Goal: Task Accomplishment & Management: Complete application form

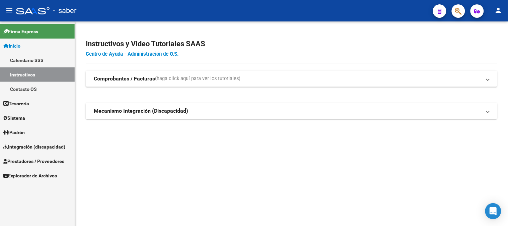
click at [28, 142] on link "Integración (discapacidad)" at bounding box center [37, 146] width 75 height 14
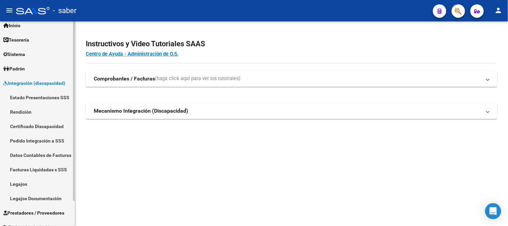
scroll to position [28, 0]
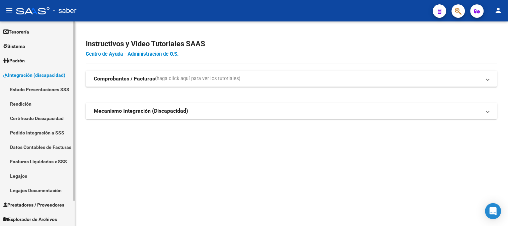
click at [22, 177] on link "Legajos" at bounding box center [37, 176] width 75 height 14
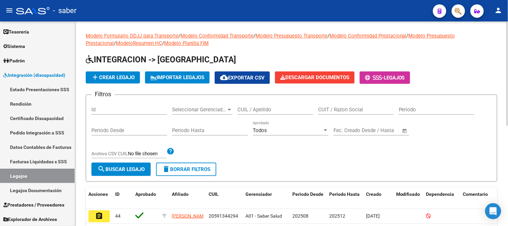
click at [258, 106] on div "CUIL / Apellido" at bounding box center [276, 107] width 76 height 14
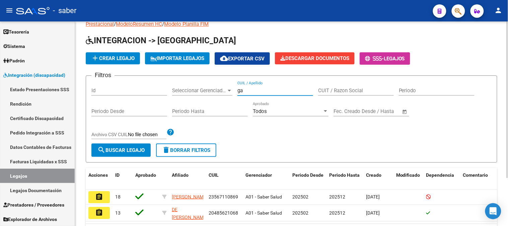
scroll to position [37, 0]
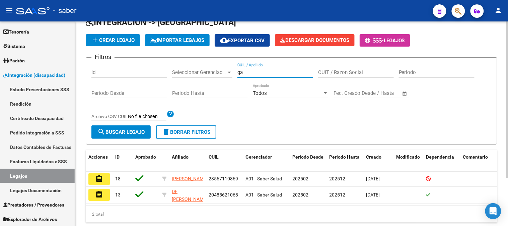
type input "ga"
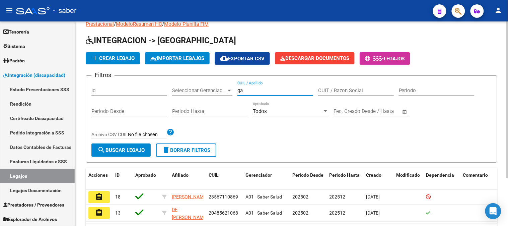
scroll to position [0, 0]
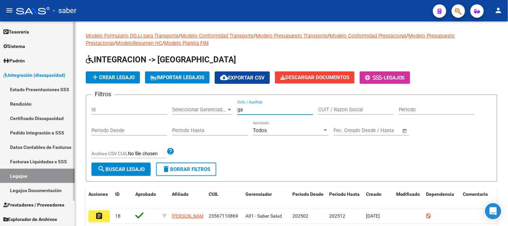
click at [32, 118] on link "Certificado Discapacidad" at bounding box center [37, 118] width 75 height 14
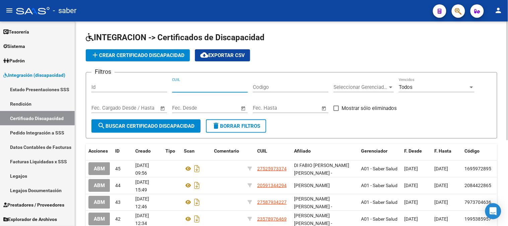
click at [210, 87] on input "CUIL" at bounding box center [210, 87] width 76 height 6
paste input "20-57238493-5"
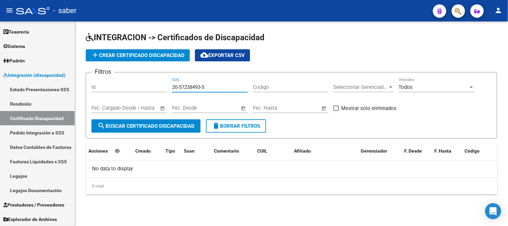
type input "20-57238493-5"
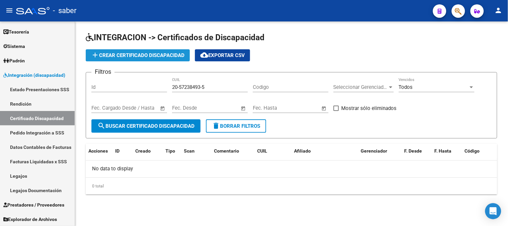
click at [122, 51] on button "add Crear Certificado Discapacidad" at bounding box center [138, 55] width 104 height 12
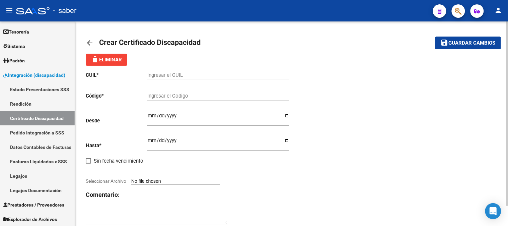
click at [166, 73] on input "Ingresar el CUIL" at bounding box center [218, 75] width 142 height 6
type input "20-57238493-5"
type input "4855317641"
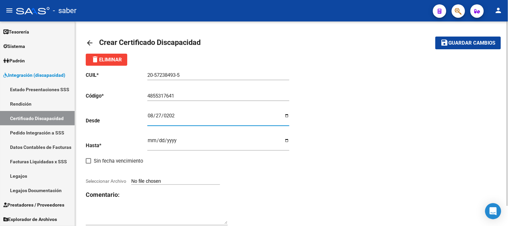
type input "[DATE]"
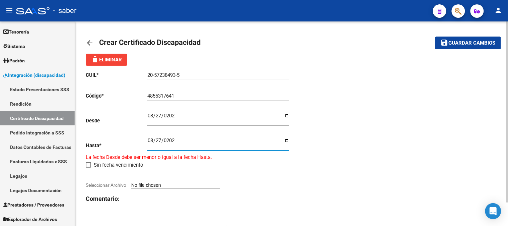
type input "[DATE]"
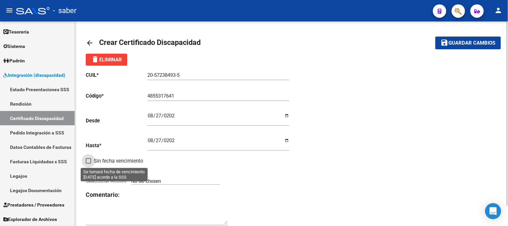
click at [178, 182] on input "Seleccionar Archivo" at bounding box center [175, 181] width 89 height 6
type input "C:\fakepath\GAGGIA [PERSON_NAME] [PERSON_NAME] 2025.pdf"
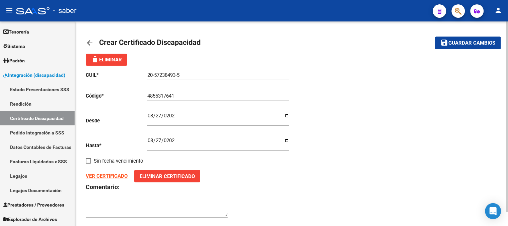
click at [468, 42] on span "Guardar cambios" at bounding box center [472, 43] width 47 height 6
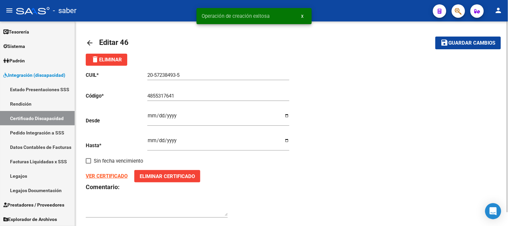
click at [92, 41] on mat-icon "arrow_back" at bounding box center [90, 43] width 8 height 8
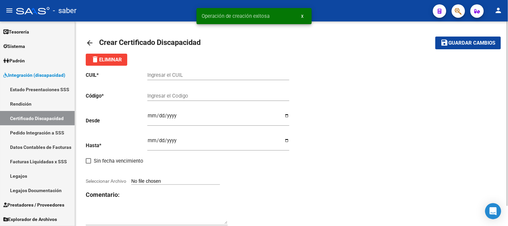
click at [89, 45] on mat-icon "arrow_back" at bounding box center [90, 43] width 8 height 8
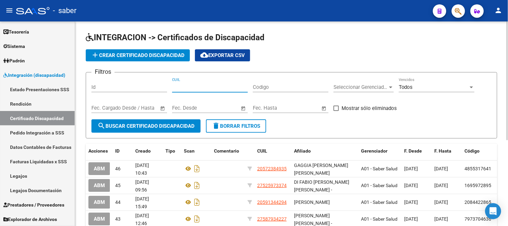
click at [210, 88] on input "CUIL" at bounding box center [210, 87] width 76 height 6
paste input "20-57238493-5"
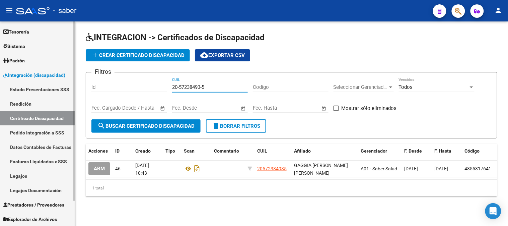
type input "20-57238493-5"
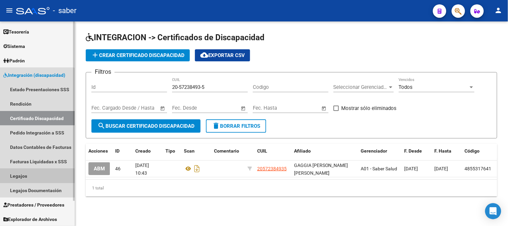
click at [32, 176] on link "Legajos" at bounding box center [37, 176] width 75 height 14
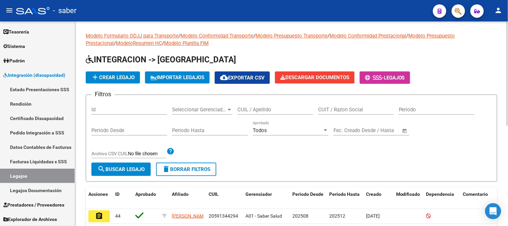
click at [108, 77] on span "add Crear Legajo" at bounding box center [113, 77] width 44 height 6
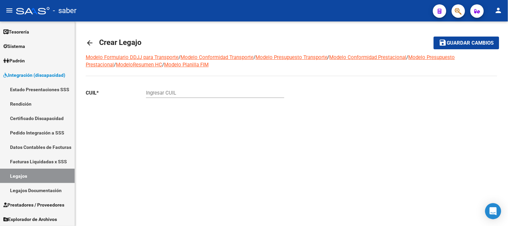
click at [160, 90] on input "Ingresar CUIL" at bounding box center [215, 93] width 138 height 6
paste input "20-57238493-5"
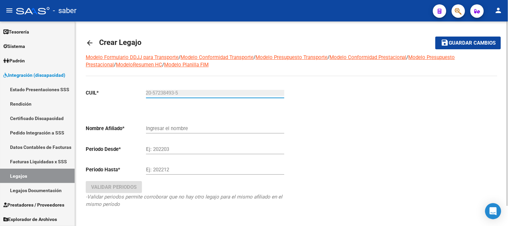
type input "20-57238493-5"
click at [436, 37] on button "save Guardar cambios" at bounding box center [469, 43] width 66 height 12
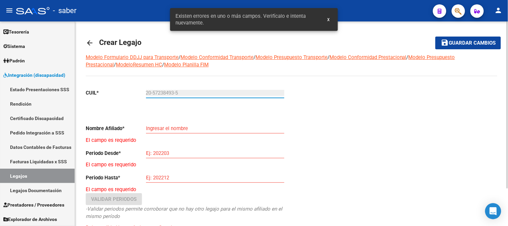
type input "GAGGIA [PERSON_NAME] [PERSON_NAME]"
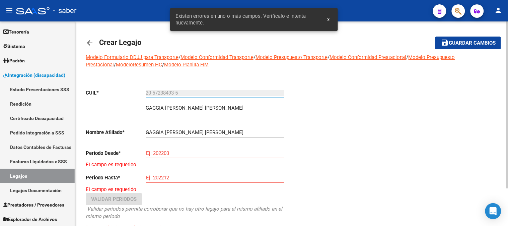
click at [180, 154] on input "Ej: 202203" at bounding box center [215, 153] width 138 height 6
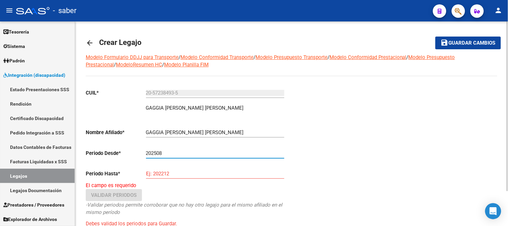
type input "202508"
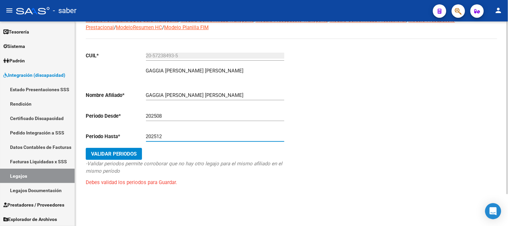
scroll to position [38, 0]
type input "202512"
click at [111, 149] on button "Validar Periodos" at bounding box center [114, 153] width 56 height 12
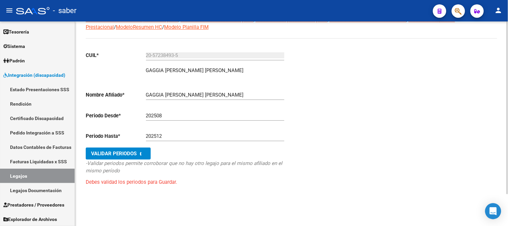
scroll to position [14, 0]
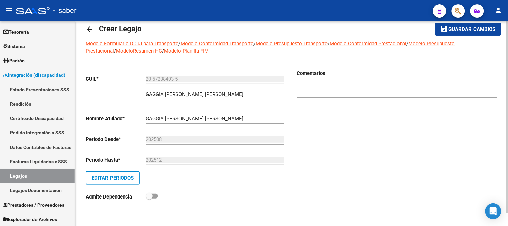
click at [473, 26] on span "Guardar cambios" at bounding box center [472, 29] width 47 height 6
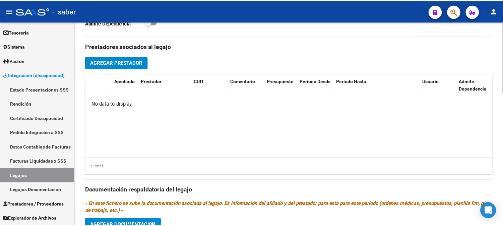
scroll to position [223, 0]
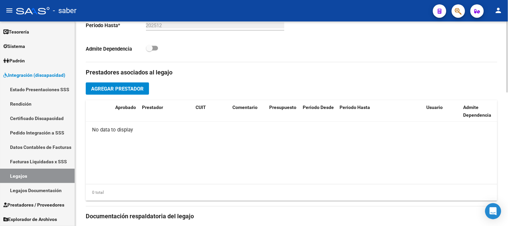
click at [112, 88] on span "Agregar Prestador" at bounding box center [117, 89] width 53 height 6
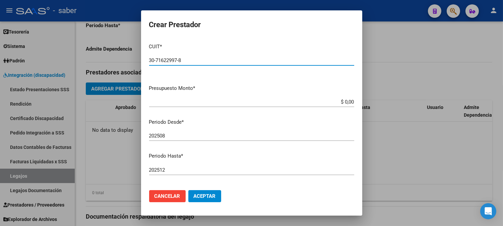
type input "30-71622997-8"
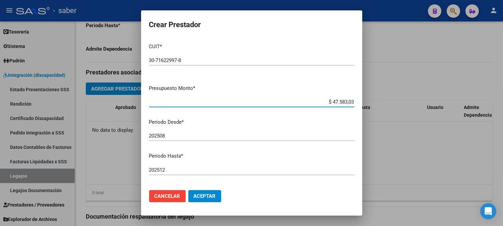
type input "$ 475.830,36"
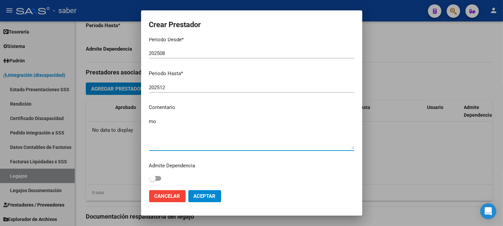
type textarea "m"
type textarea "MODULO DE APOYO"
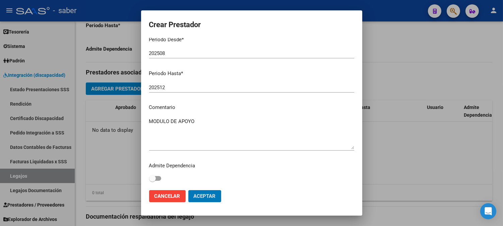
click at [188, 190] on button "Aceptar" at bounding box center [204, 196] width 33 height 12
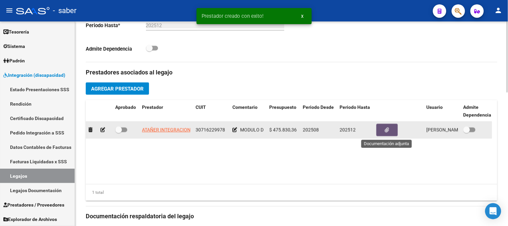
click at [387, 129] on icon "button" at bounding box center [387, 129] width 4 height 5
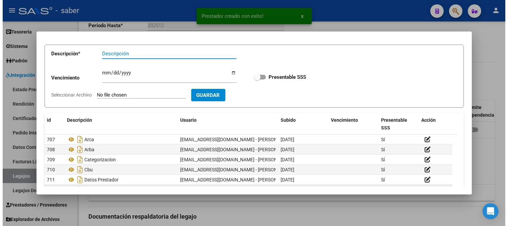
scroll to position [67, 0]
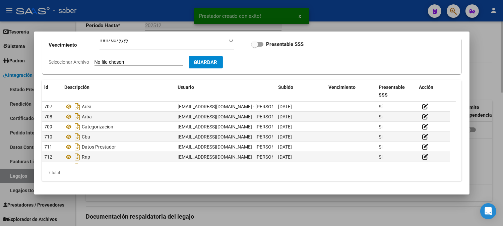
click at [302, 205] on div at bounding box center [251, 113] width 503 height 226
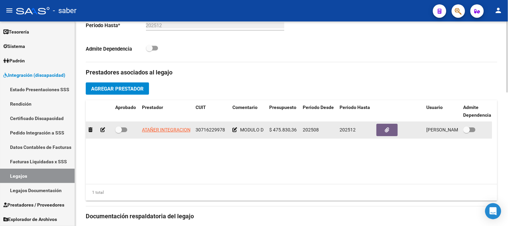
click at [120, 131] on span at bounding box center [118, 129] width 7 height 7
click at [119, 132] on input "checkbox" at bounding box center [118, 132] width 0 height 0
checkbox input "true"
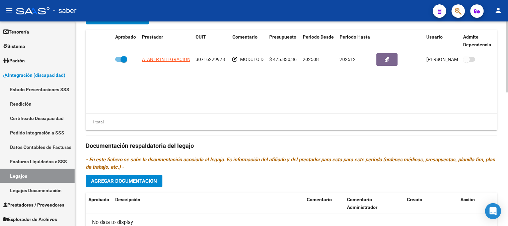
scroll to position [335, 0]
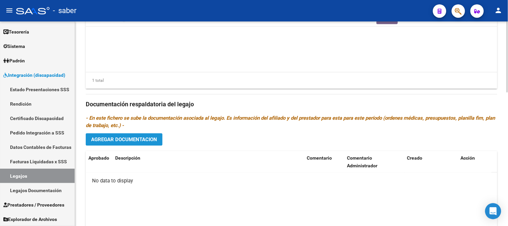
click at [128, 140] on span "Agregar Documentacion" at bounding box center [124, 140] width 66 height 6
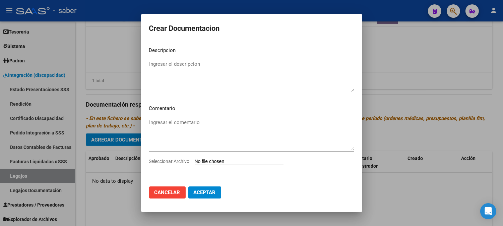
click at [240, 163] on input "Seleccionar Archivo" at bounding box center [239, 161] width 89 height 6
type input "C:\fakepath\ORDEN MODULO.pdf"
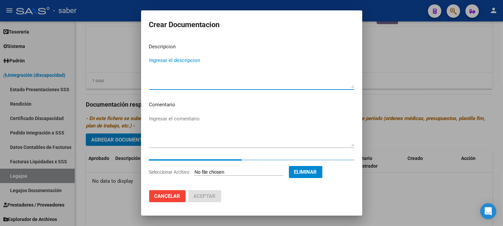
click at [211, 64] on textarea "Ingresar el descripcion" at bounding box center [251, 72] width 205 height 31
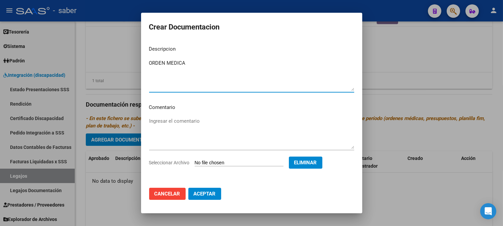
type textarea "ORDEN MEDICA"
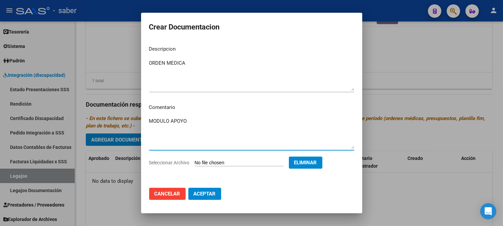
type textarea "MODULO APOYO"
click at [211, 193] on span "Aceptar" at bounding box center [205, 194] width 22 height 6
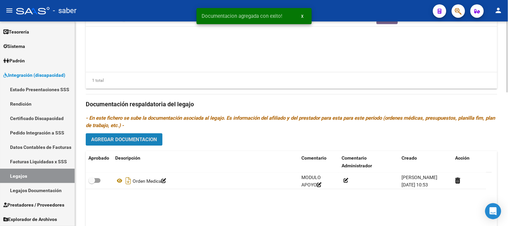
click at [136, 144] on button "Agregar Documentacion" at bounding box center [124, 139] width 77 height 12
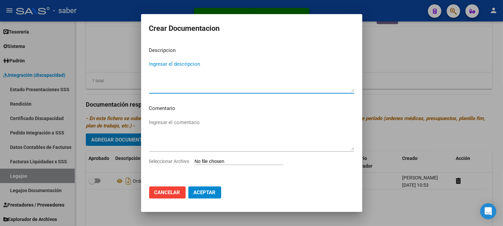
click at [225, 159] on input "Seleccionar Archivo" at bounding box center [239, 161] width 89 height 6
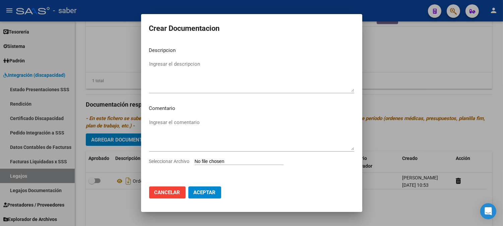
type input "C:\fakepath\RHC.pdf"
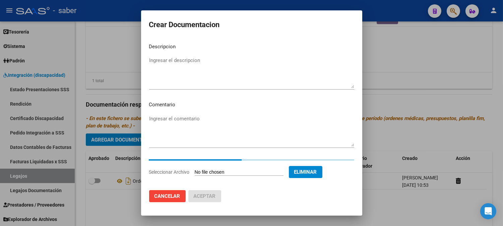
click at [193, 58] on textarea "Ingresar el descripcion" at bounding box center [251, 72] width 205 height 31
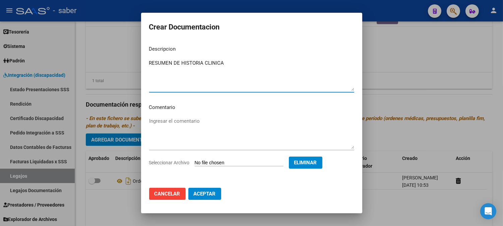
type textarea "RESUMEN DE HISTORIA CLINICA"
click at [217, 195] on button "Aceptar" at bounding box center [204, 194] width 33 height 12
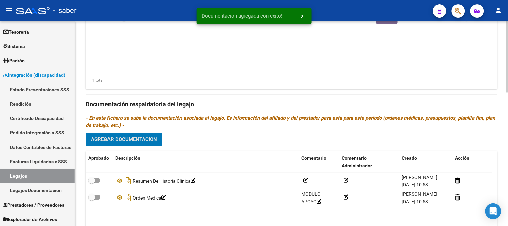
click at [133, 140] on span "Agregar Documentacion" at bounding box center [124, 140] width 66 height 6
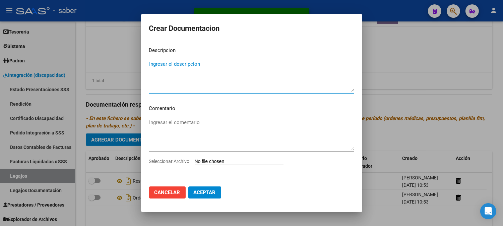
click at [219, 161] on input "Seleccionar Archivo" at bounding box center [239, 161] width 89 height 6
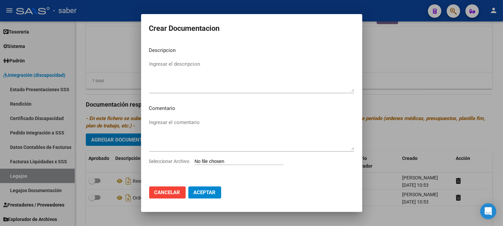
type input "C:\fakepath\CAR.pdf"
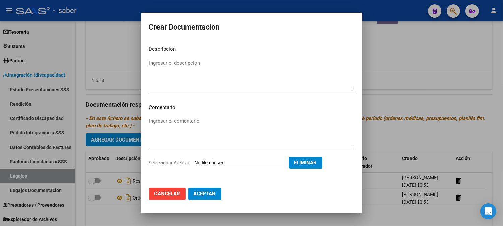
click at [196, 70] on textarea "Ingresar el descripcion" at bounding box center [251, 74] width 205 height 31
type textarea "CONSTANCIA ALUMNO REGULAR"
click at [214, 195] on span "Aceptar" at bounding box center [205, 194] width 22 height 6
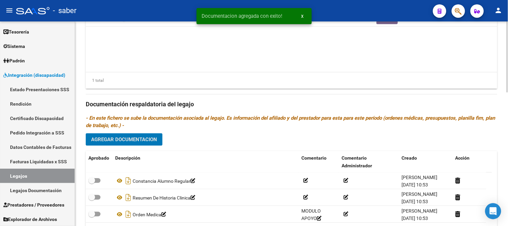
click at [131, 144] on button "Agregar Documentacion" at bounding box center [124, 139] width 77 height 12
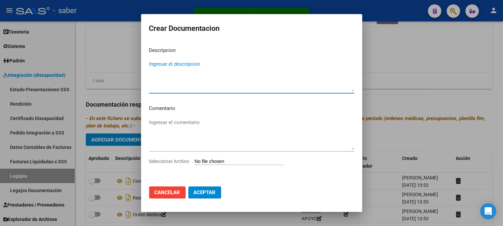
click at [238, 161] on input "Seleccionar Archivo" at bounding box center [239, 161] width 89 height 6
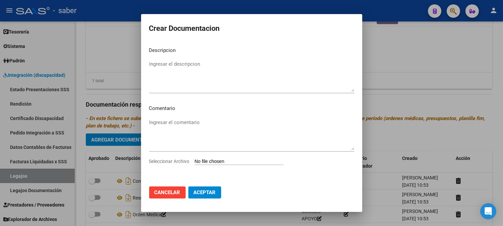
type input "C:\fakepath\ACTA DE ACUERDO.pdf"
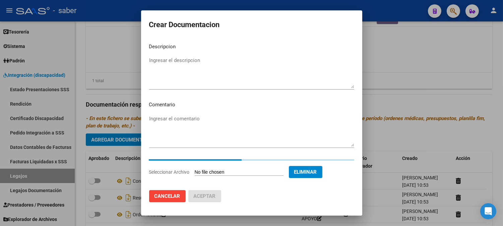
click at [211, 69] on textarea "Ingresar el descripcion" at bounding box center [251, 72] width 205 height 31
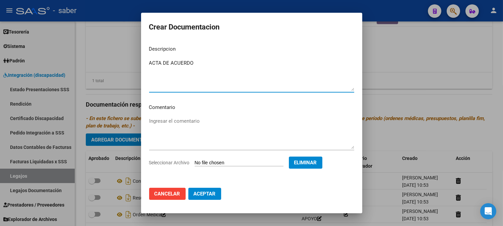
type textarea "ACTA DE ACUERDO"
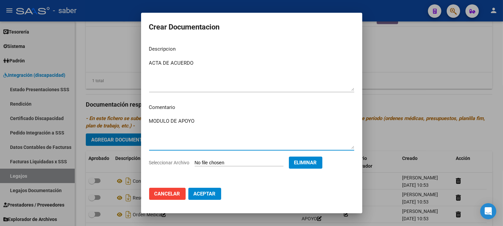
type textarea "MODULO DE APOYO"
click at [213, 197] on button "Aceptar" at bounding box center [204, 194] width 33 height 12
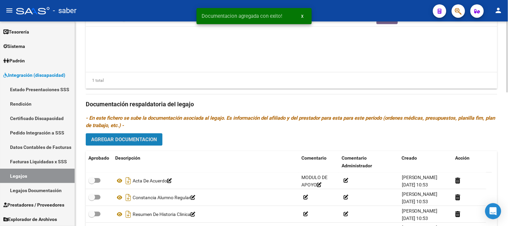
click at [136, 138] on span "Agregar Documentacion" at bounding box center [124, 140] width 66 height 6
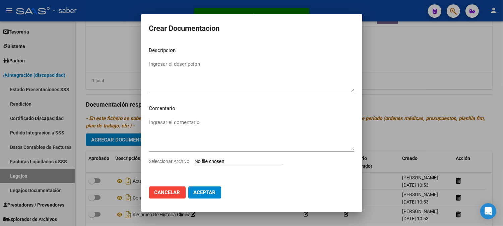
click at [227, 161] on input "Seleccionar Archivo" at bounding box center [239, 161] width 89 height 6
type input "C:\fakepath\CONFORMIDAD.pdf"
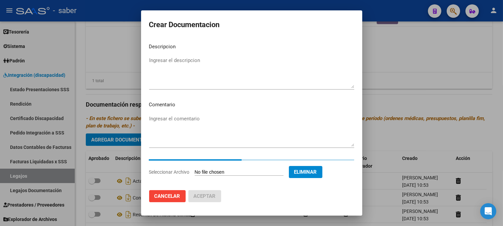
click at [198, 68] on textarea "Ingresar el descripcion" at bounding box center [251, 72] width 205 height 31
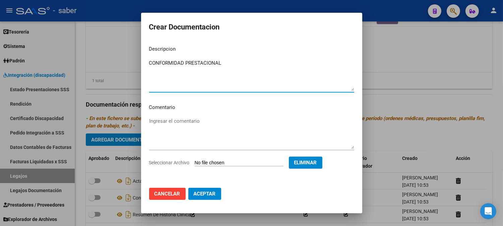
type textarea "CONFORMIDAD PRESTACIONAL"
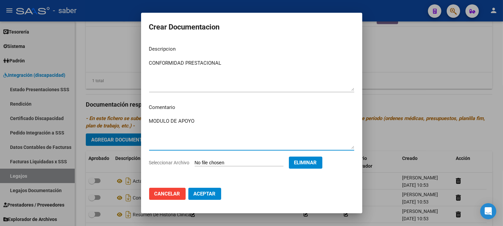
type textarea "MODULO DE APOYO"
click at [210, 188] on button "Aceptar" at bounding box center [204, 194] width 33 height 12
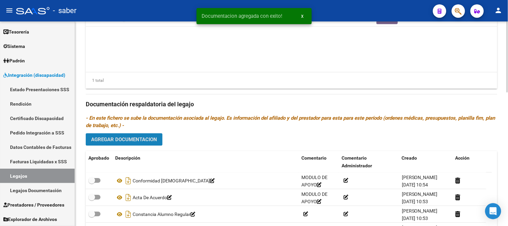
click at [142, 145] on button "Agregar Documentacion" at bounding box center [124, 139] width 77 height 12
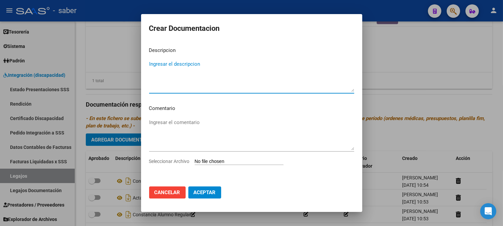
click at [240, 162] on input "Seleccionar Archivo" at bounding box center [239, 161] width 89 height 6
type input "C:\fakepath\INFORME.pdf"
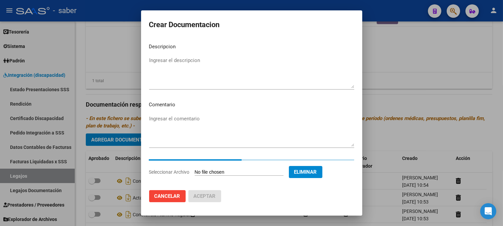
click at [209, 64] on textarea "Ingresar el descripcion" at bounding box center [251, 72] width 205 height 31
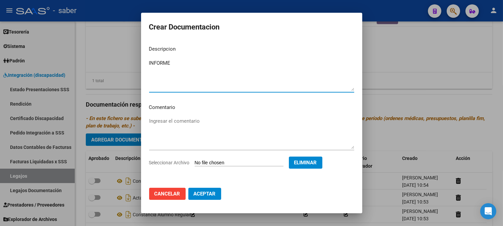
type textarea "INFORME"
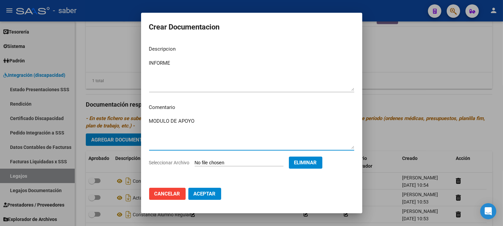
type textarea "MODULO DE APOYO"
click at [188, 188] on button "Aceptar" at bounding box center [204, 194] width 33 height 12
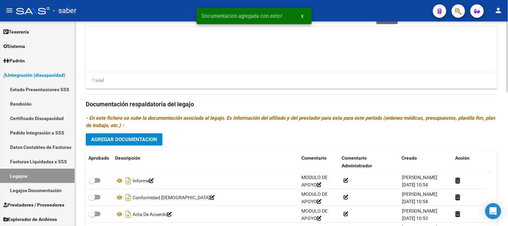
click at [133, 133] on div "Prestadores asociados al legajo Agregar Prestador Aprobado Prestador CUIT Comen…" at bounding box center [292, 103] width 412 height 307
click at [132, 138] on span "Agregar Documentacion" at bounding box center [124, 140] width 66 height 6
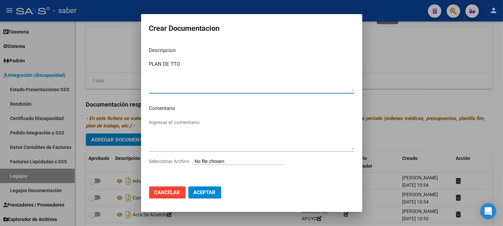
type textarea "PLAN DE TTO"
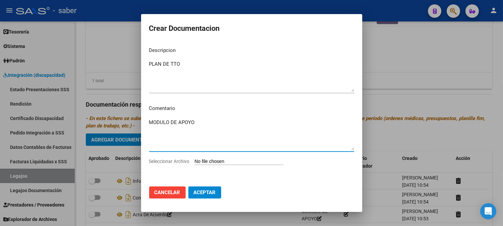
type textarea "MODULO DE APOYO"
click at [195, 158] on input "Seleccionar Archivo" at bounding box center [239, 161] width 89 height 6
type input "C:\fakepath\PLAN TTO.pdf"
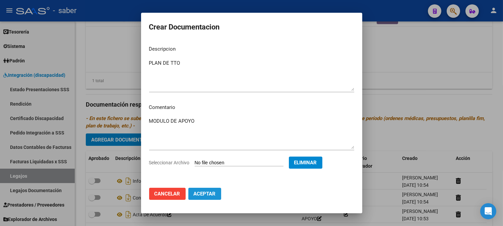
click at [213, 195] on span "Aceptar" at bounding box center [205, 194] width 22 height 6
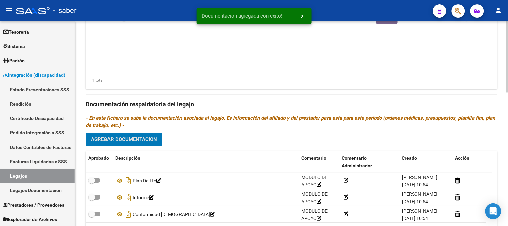
click at [136, 142] on span "Agregar Documentacion" at bounding box center [124, 140] width 66 height 6
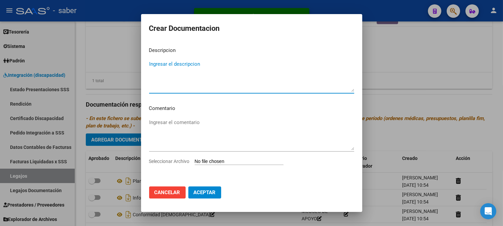
click at [232, 164] on input "Seleccionar Archivo" at bounding box center [239, 161] width 89 height 6
type input "C:\fakepath\PRESUPUESTO.pdf"
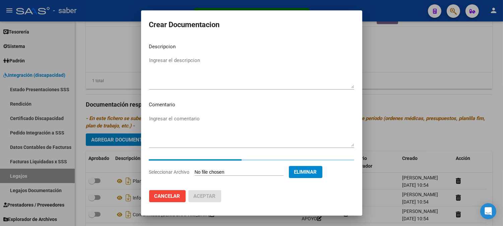
click at [187, 62] on textarea "Ingresar el descripcion" at bounding box center [251, 72] width 205 height 31
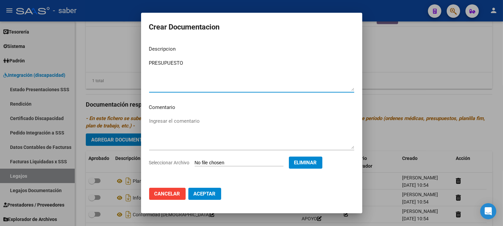
type textarea "PRESUPUESTO"
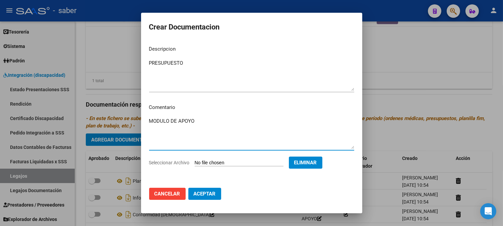
type textarea "MODULO DE APOYO"
click at [211, 191] on span "Aceptar" at bounding box center [205, 194] width 22 height 6
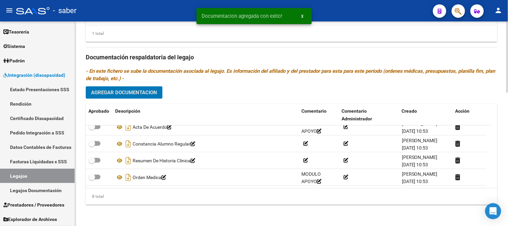
scroll to position [383, 0]
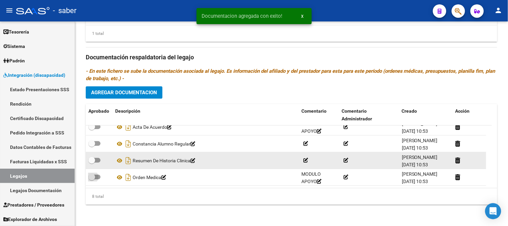
drag, startPoint x: 96, startPoint y: 176, endPoint x: 100, endPoint y: 161, distance: 14.8
click at [96, 176] on span at bounding box center [94, 177] width 12 height 5
click at [92, 179] on input "checkbox" at bounding box center [91, 179] width 0 height 0
checkbox input "true"
drag, startPoint x: 100, startPoint y: 160, endPoint x: 99, endPoint y: 156, distance: 3.7
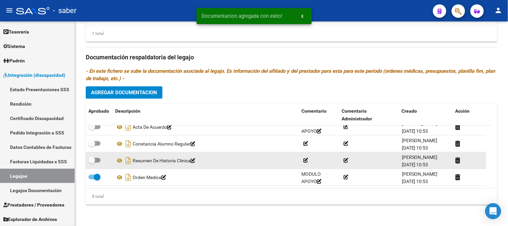
click at [100, 160] on span at bounding box center [94, 160] width 12 height 5
click at [92, 162] on input "checkbox" at bounding box center [91, 162] width 0 height 0
checkbox input "true"
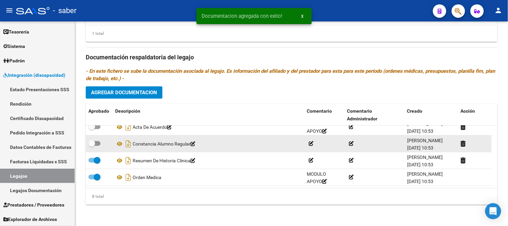
click at [99, 145] on span at bounding box center [94, 143] width 12 height 5
click at [92, 146] on input "checkbox" at bounding box center [91, 146] width 0 height 0
checkbox input "true"
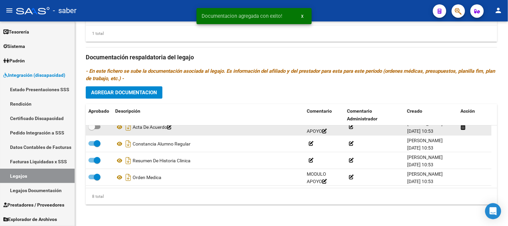
scroll to position [36, 0]
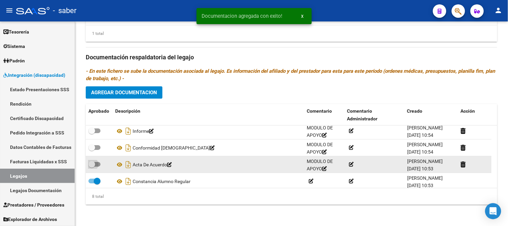
click at [96, 163] on span at bounding box center [94, 164] width 12 height 5
click at [92, 167] on input "checkbox" at bounding box center [91, 167] width 0 height 0
checkbox input "true"
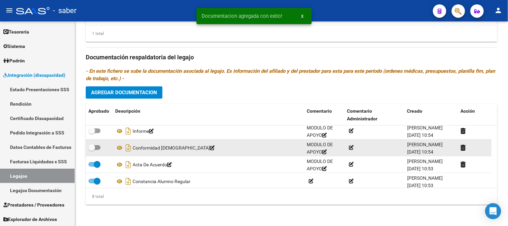
click at [98, 150] on label at bounding box center [94, 147] width 12 height 8
click at [92, 150] on input "checkbox" at bounding box center [91, 150] width 0 height 0
checkbox input "true"
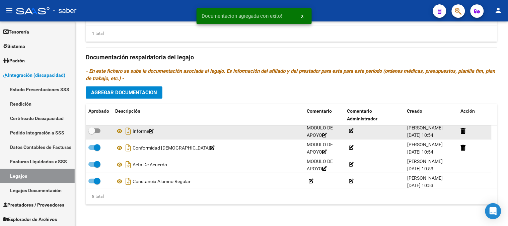
click at [100, 135] on div at bounding box center [98, 131] width 21 height 9
click at [98, 132] on span at bounding box center [94, 130] width 12 height 5
click at [92, 133] on input "checkbox" at bounding box center [91, 133] width 0 height 0
checkbox input "true"
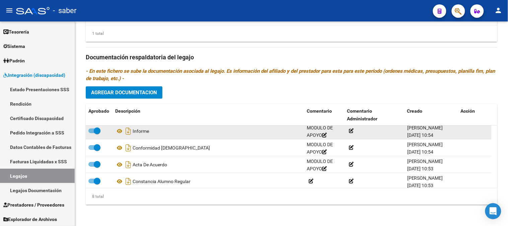
scroll to position [0, 0]
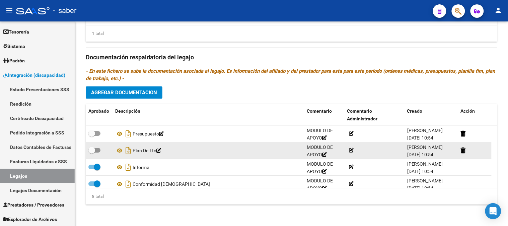
click at [97, 148] on span at bounding box center [94, 150] width 12 height 5
click at [92, 152] on input "checkbox" at bounding box center [91, 152] width 0 height 0
checkbox input "true"
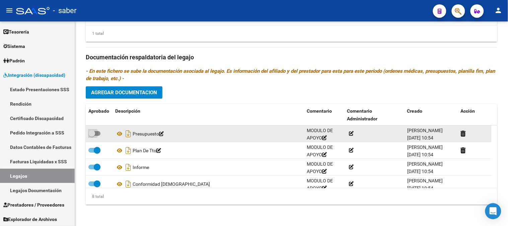
click at [97, 133] on span at bounding box center [94, 133] width 12 height 5
click at [92, 136] on input "checkbox" at bounding box center [91, 136] width 0 height 0
checkbox input "true"
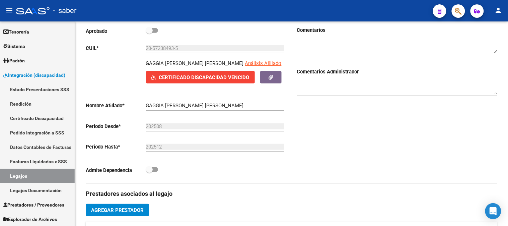
scroll to position [85, 0]
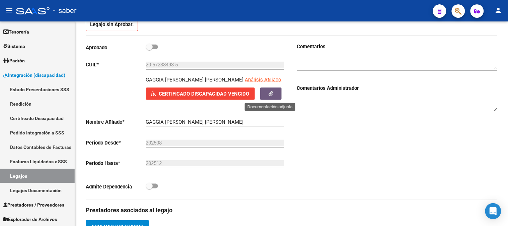
click at [271, 95] on icon "button" at bounding box center [271, 93] width 4 height 5
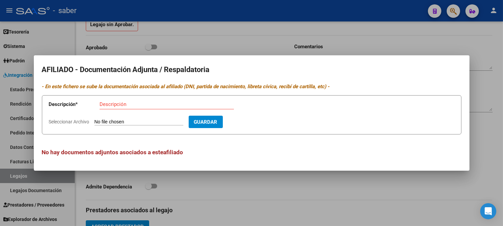
click at [119, 121] on input "Seleccionar Archivo" at bounding box center [138, 122] width 89 height 6
type input "C:\fakepath\CAR.pdf"
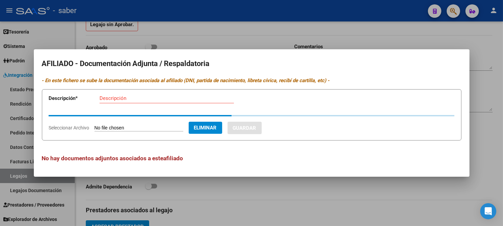
click at [136, 96] on app-form-text-field "Descripción * Descripción" at bounding box center [146, 99] width 195 height 20
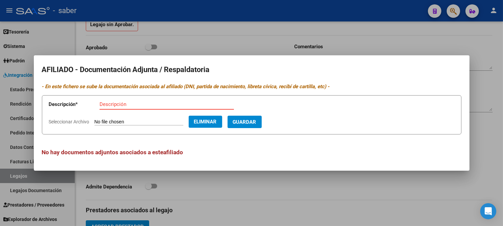
click at [141, 103] on input "Descripción" at bounding box center [167, 104] width 134 height 6
type input "CAR"
click at [262, 118] on button "Guardar" at bounding box center [244, 122] width 34 height 12
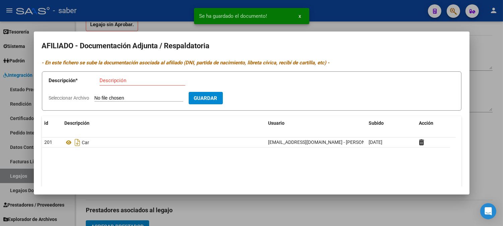
click at [139, 96] on input "Seleccionar Archivo" at bounding box center [138, 98] width 89 height 6
type input "C:\fakepath\CUD.pdf"
click at [118, 82] on input "Descripción" at bounding box center [143, 80] width 86 height 6
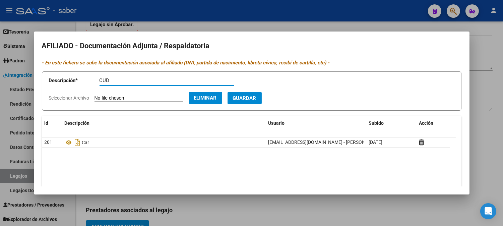
type input "CUD"
click at [249, 100] on span "Guardar" at bounding box center [244, 98] width 23 height 6
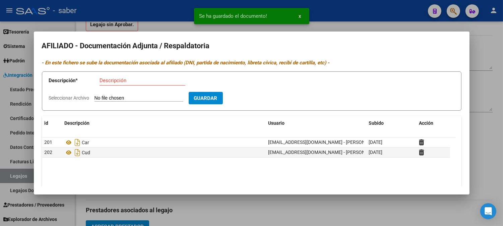
click at [126, 97] on input "Seleccionar Archivo" at bounding box center [138, 98] width 89 height 6
type input "C:\fakepath\DATO PERSONALES.pdf"
click at [131, 77] on div "Descripción" at bounding box center [143, 80] width 86 height 10
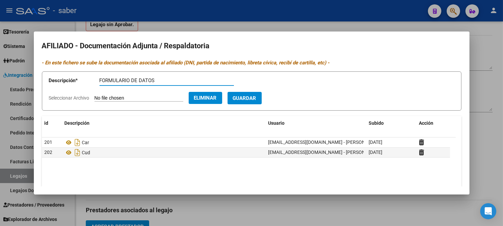
type input "FORMULARIO DE DATOS"
click at [256, 101] on span "Guardar" at bounding box center [244, 98] width 23 height 6
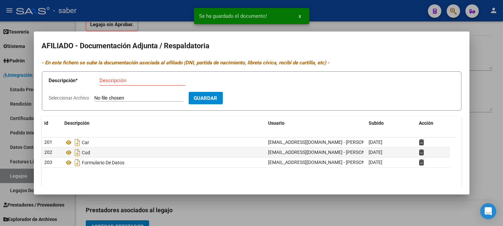
click at [122, 101] on input "Seleccionar Archivo" at bounding box center [138, 98] width 89 height 6
type input "C:\fakepath\DNI.pdf"
click at [142, 76] on div "Descripción" at bounding box center [143, 80] width 86 height 10
click at [141, 79] on input "Descripción" at bounding box center [143, 80] width 86 height 6
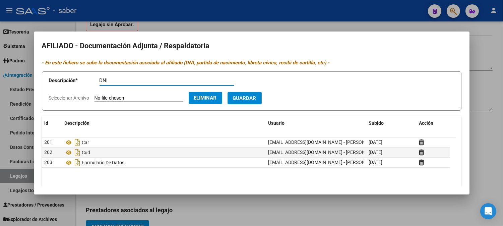
type input "DNI"
click at [256, 101] on span "Guardar" at bounding box center [244, 98] width 23 height 6
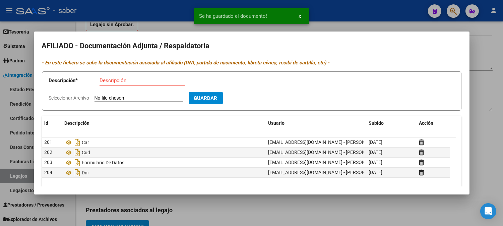
click at [484, 114] on div at bounding box center [251, 113] width 503 height 226
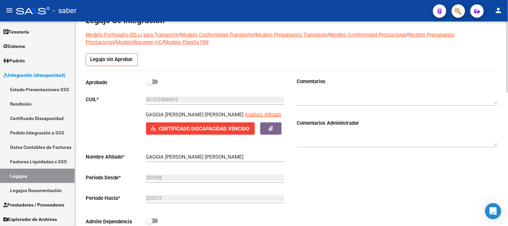
scroll to position [48, 0]
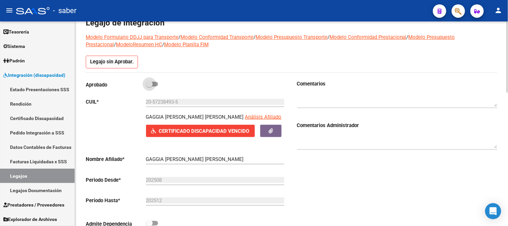
click at [151, 81] on span at bounding box center [149, 84] width 7 height 7
click at [149, 86] on input "checkbox" at bounding box center [149, 86] width 0 height 0
checkbox input "true"
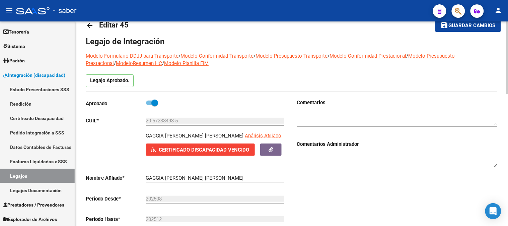
scroll to position [0, 0]
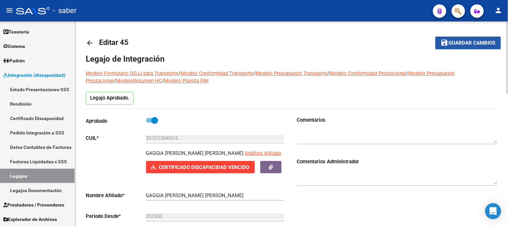
click at [476, 41] on span "Guardar cambios" at bounding box center [472, 43] width 47 height 6
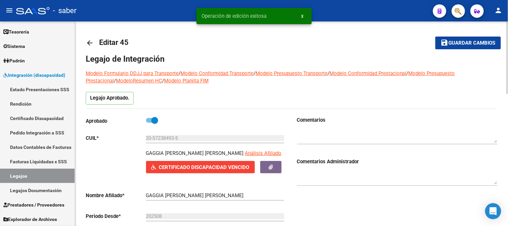
click at [91, 44] on mat-icon "arrow_back" at bounding box center [90, 43] width 8 height 8
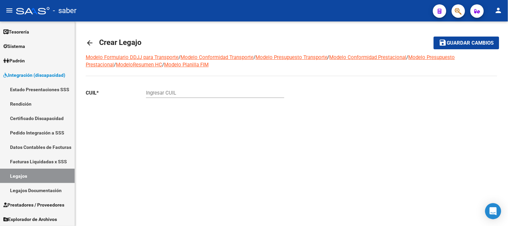
click at [91, 44] on mat-icon "arrow_back" at bounding box center [90, 43] width 8 height 8
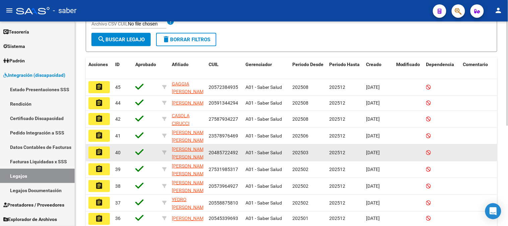
scroll to position [122, 0]
